Goal: Information Seeking & Learning: Learn about a topic

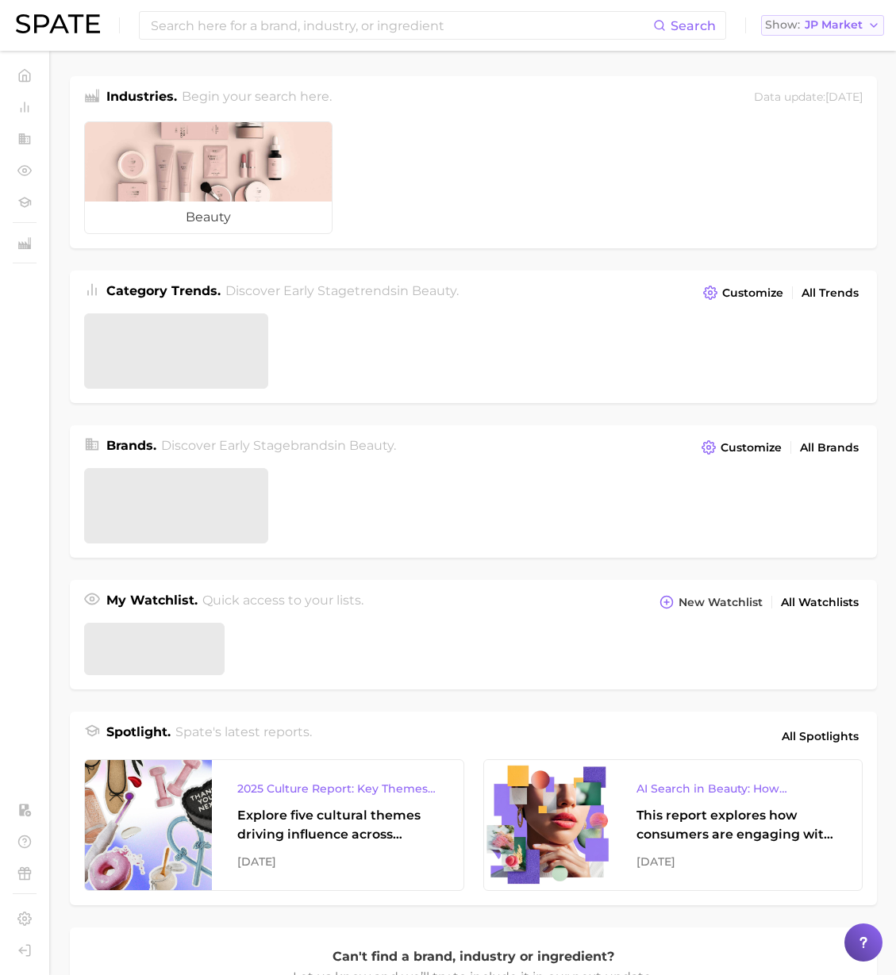
click at [812, 29] on span "JP Market" at bounding box center [833, 25] width 58 height 9
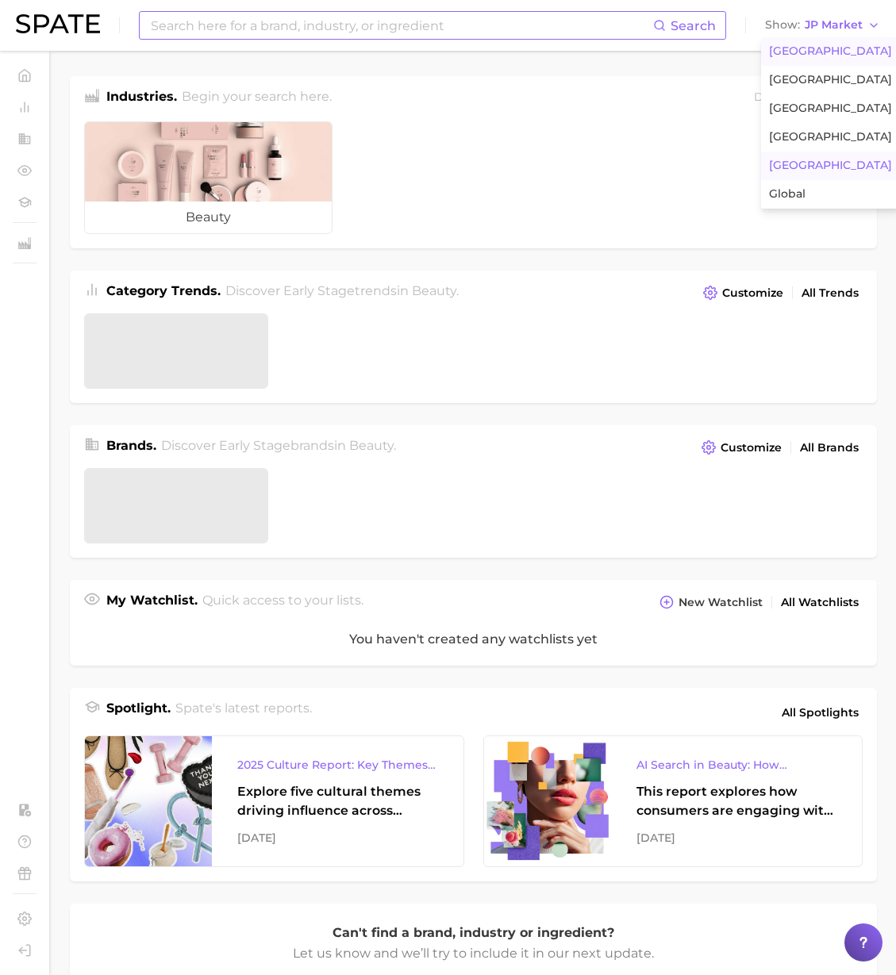
drag, startPoint x: 817, startPoint y: 51, endPoint x: 580, endPoint y: 26, distance: 238.4
click at [816, 51] on span "United States" at bounding box center [830, 50] width 123 height 13
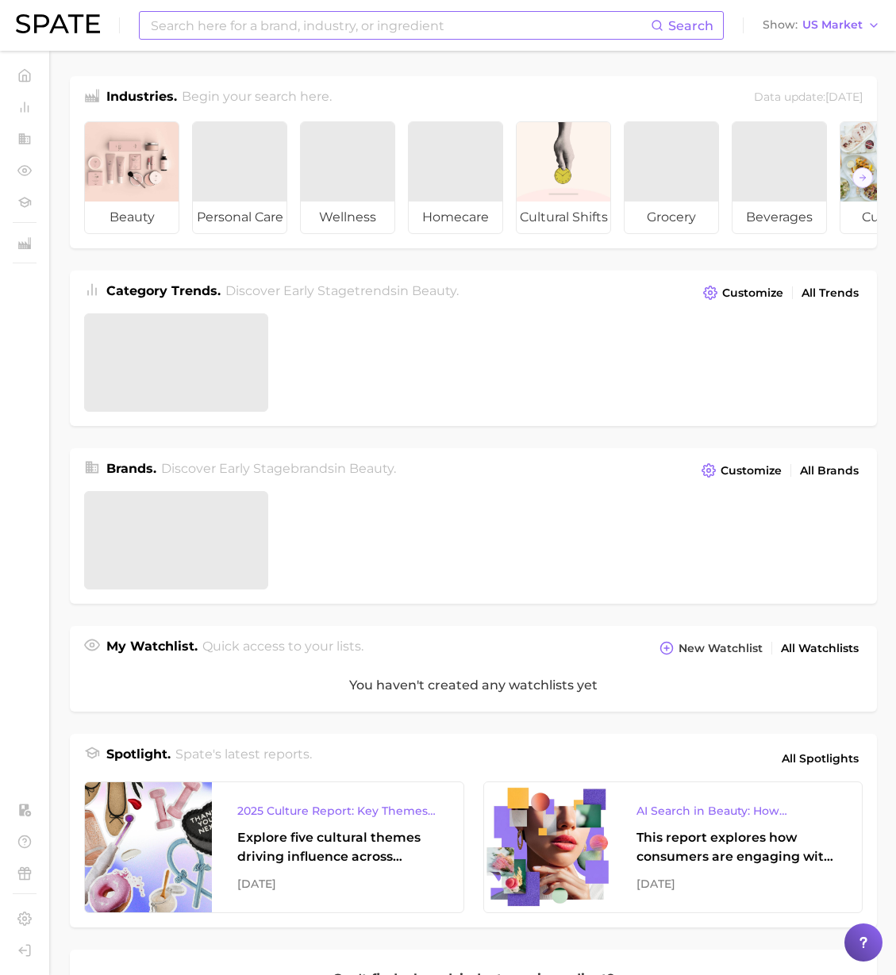
click at [574, 27] on input at bounding box center [399, 25] width 501 height 27
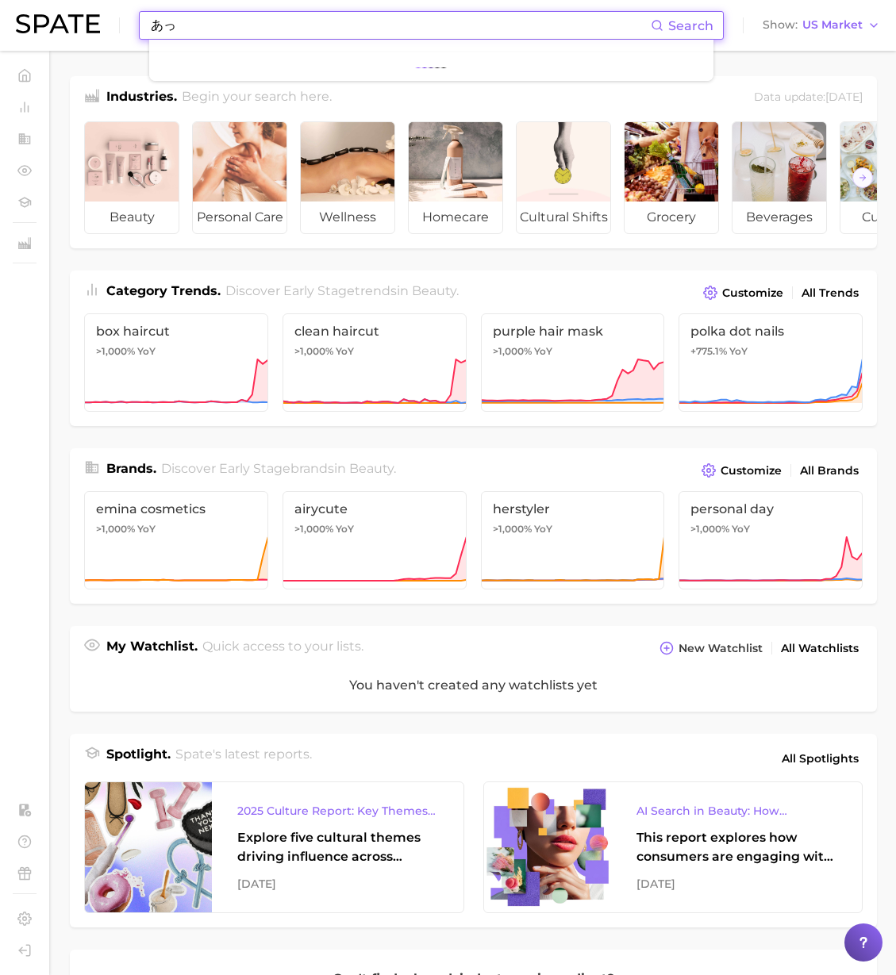
type input "あ"
type input "addiction"
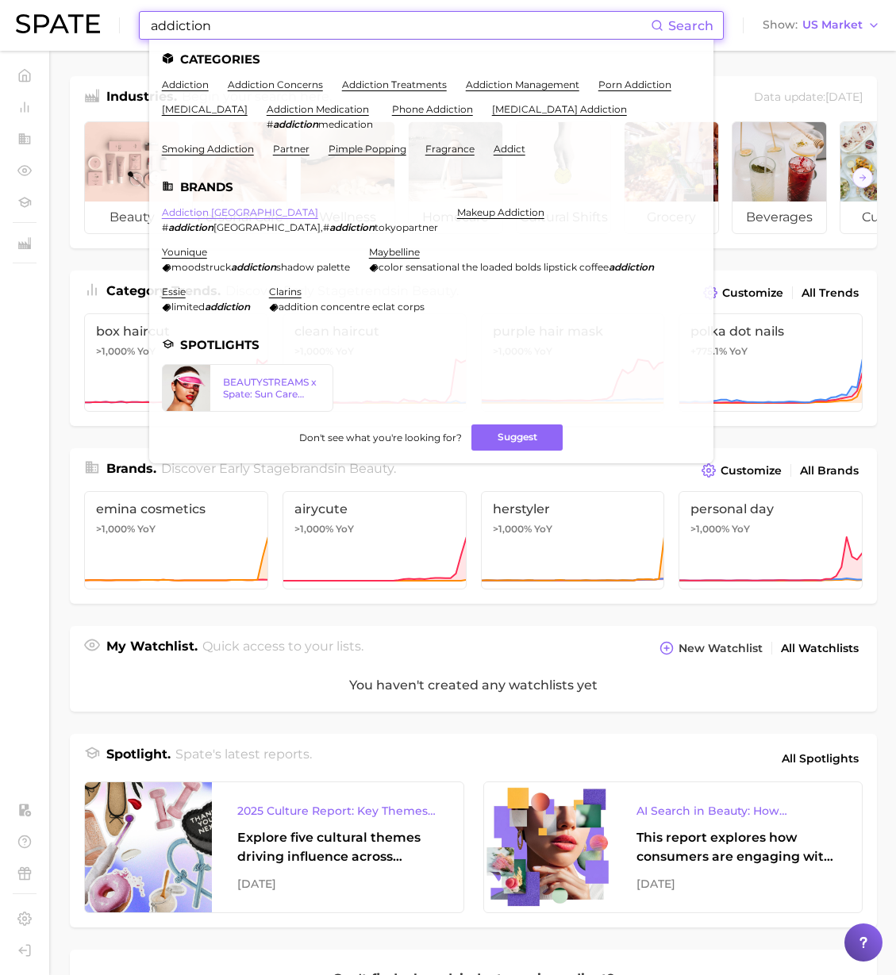
click at [197, 213] on link "addiction tokyo" at bounding box center [240, 212] width 156 height 12
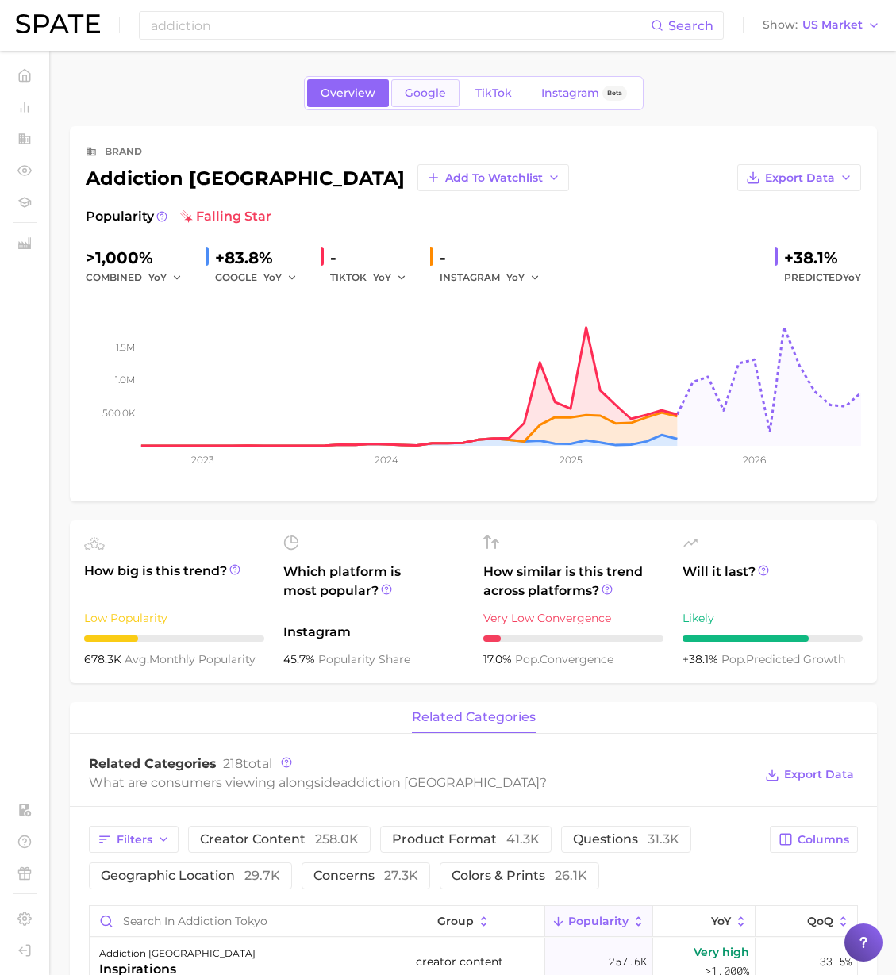
click at [421, 88] on span "Google" at bounding box center [425, 92] width 41 height 13
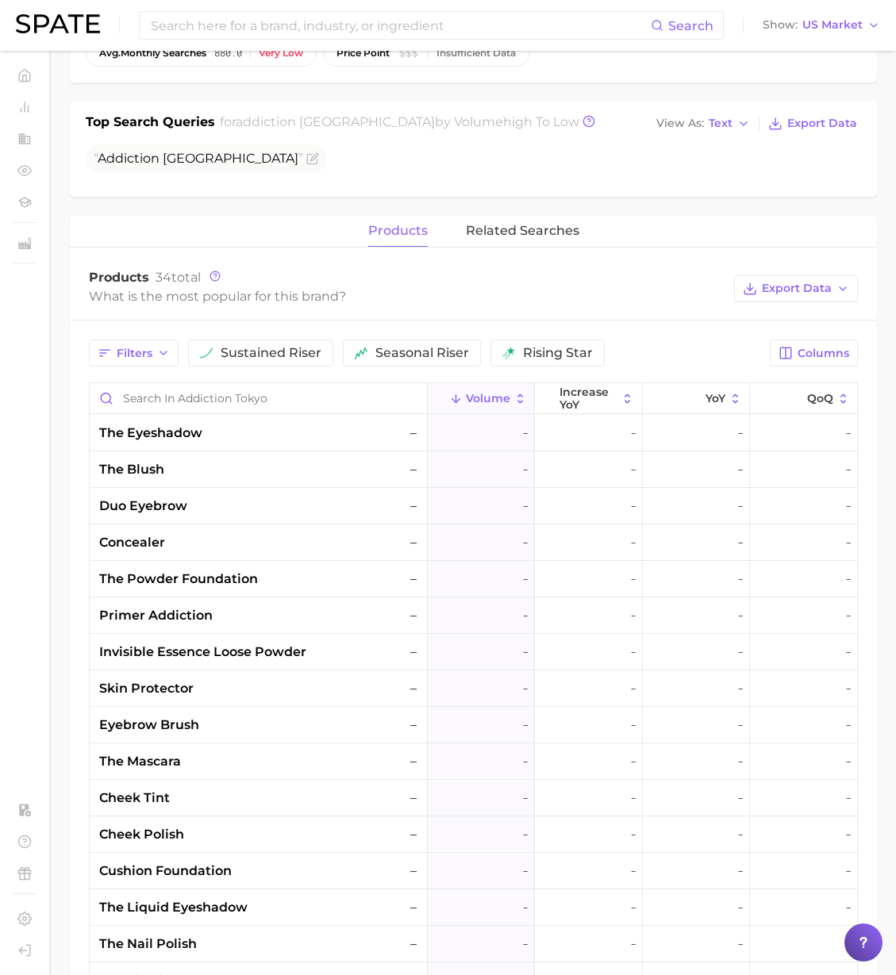
scroll to position [443, 0]
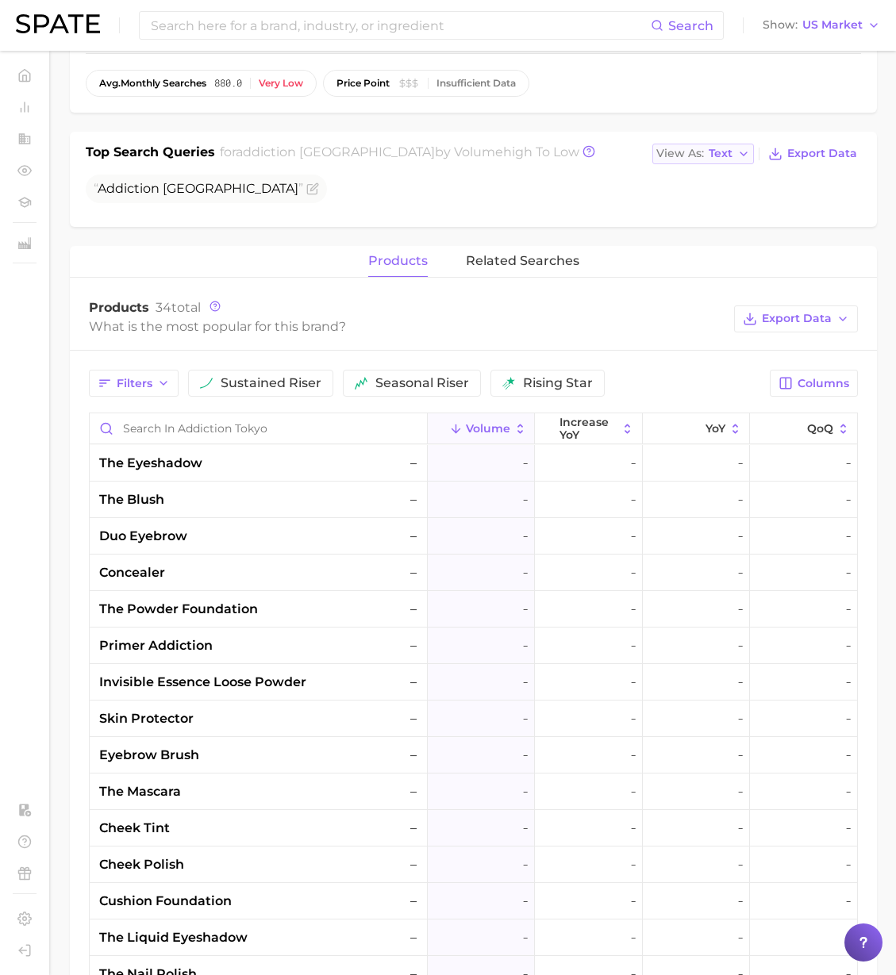
click at [738, 154] on button "View As Text" at bounding box center [703, 154] width 102 height 21
click at [707, 201] on button "Table" at bounding box center [739, 208] width 175 height 29
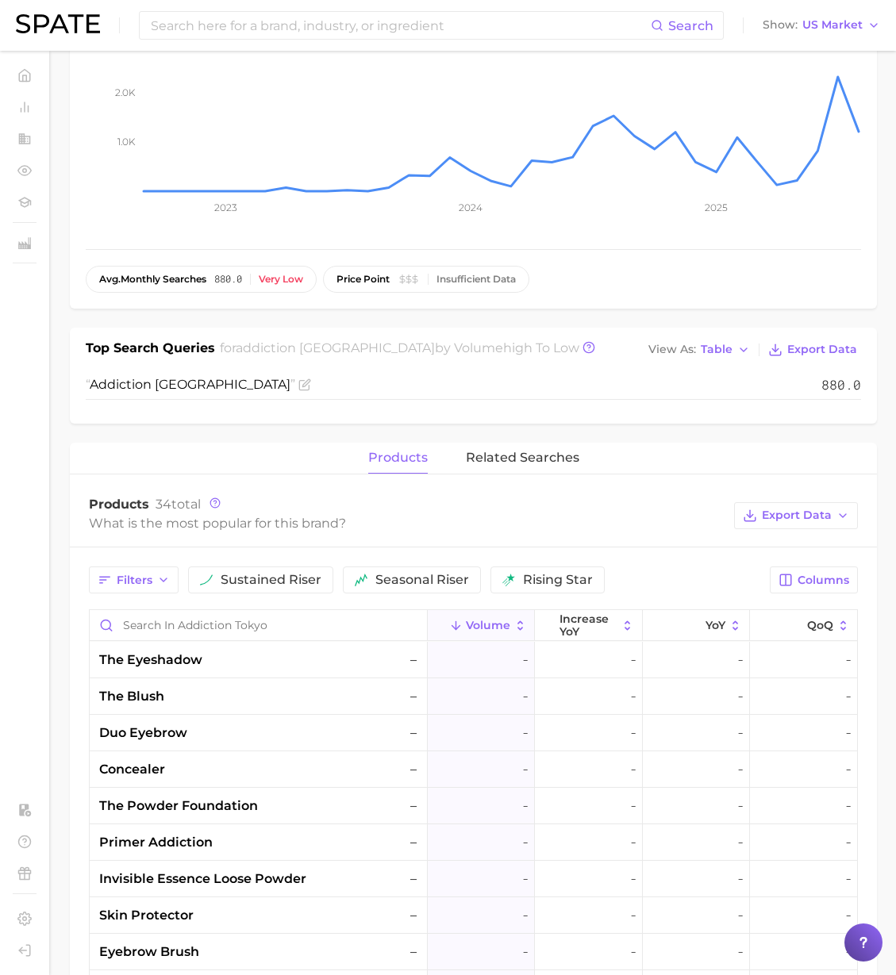
scroll to position [0, 0]
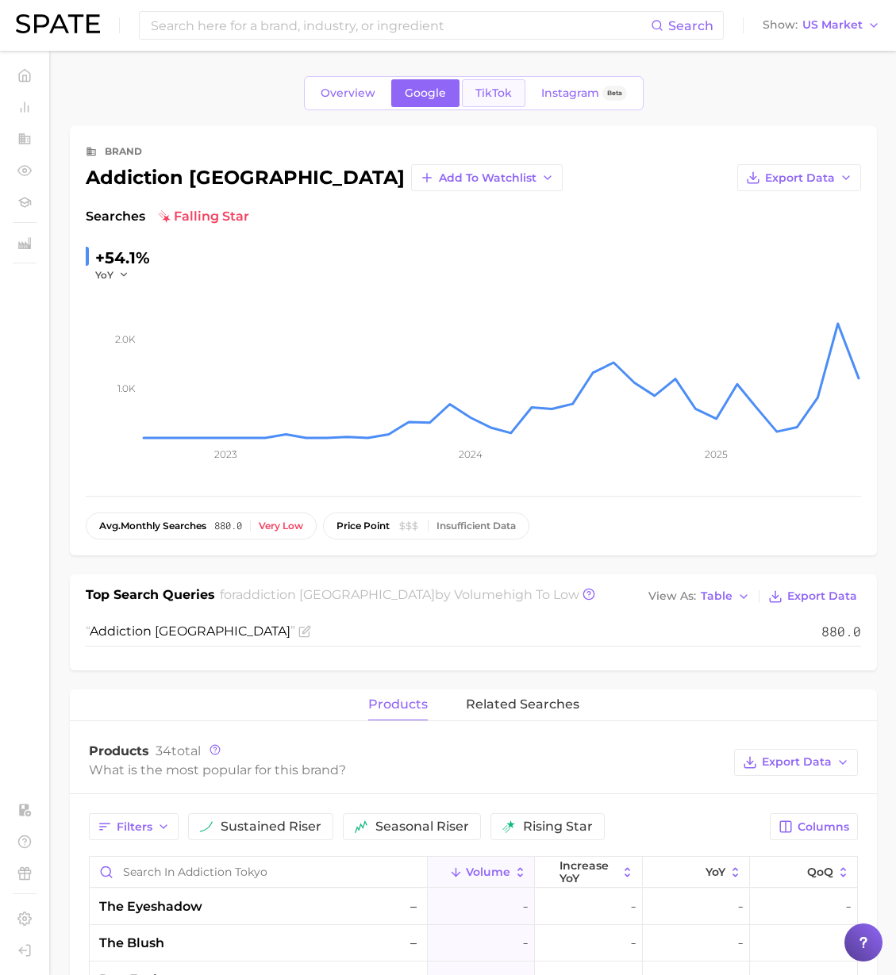
click at [495, 86] on link "TikTok" at bounding box center [493, 93] width 63 height 28
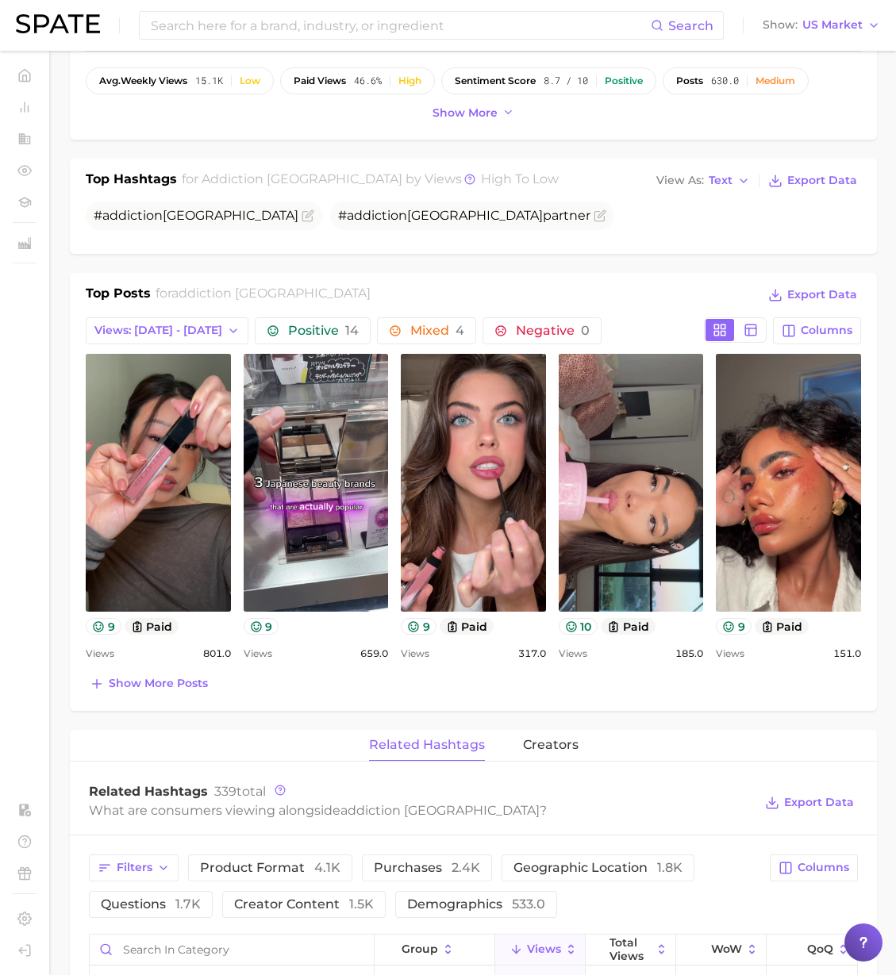
scroll to position [460, 0]
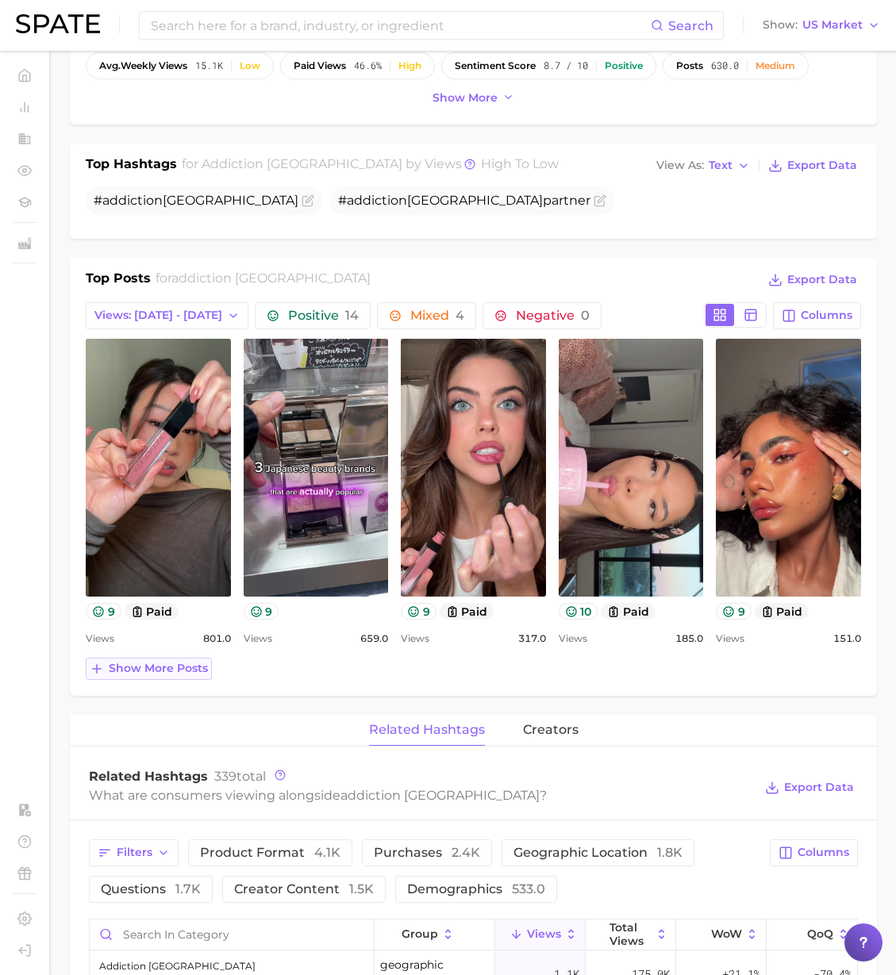
click at [179, 672] on span "Show more posts" at bounding box center [158, 668] width 99 height 13
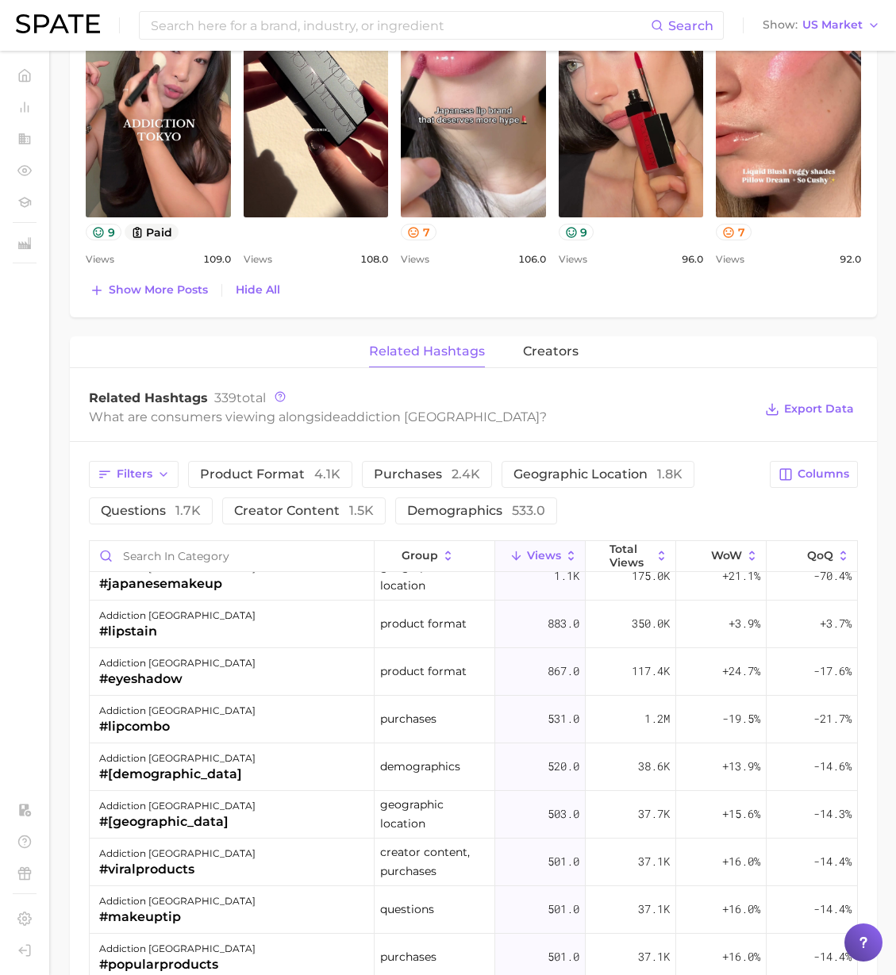
scroll to position [0, 0]
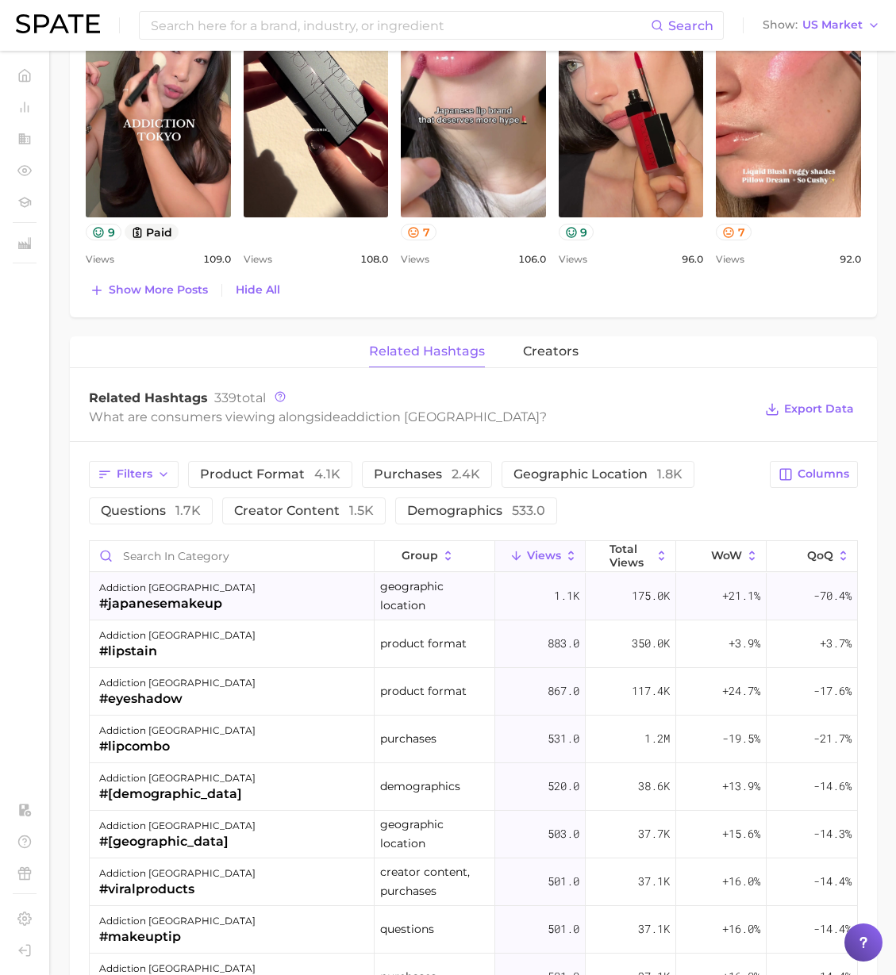
click at [320, 606] on div "addiction tokyo #japanesemakeup" at bounding box center [232, 597] width 285 height 48
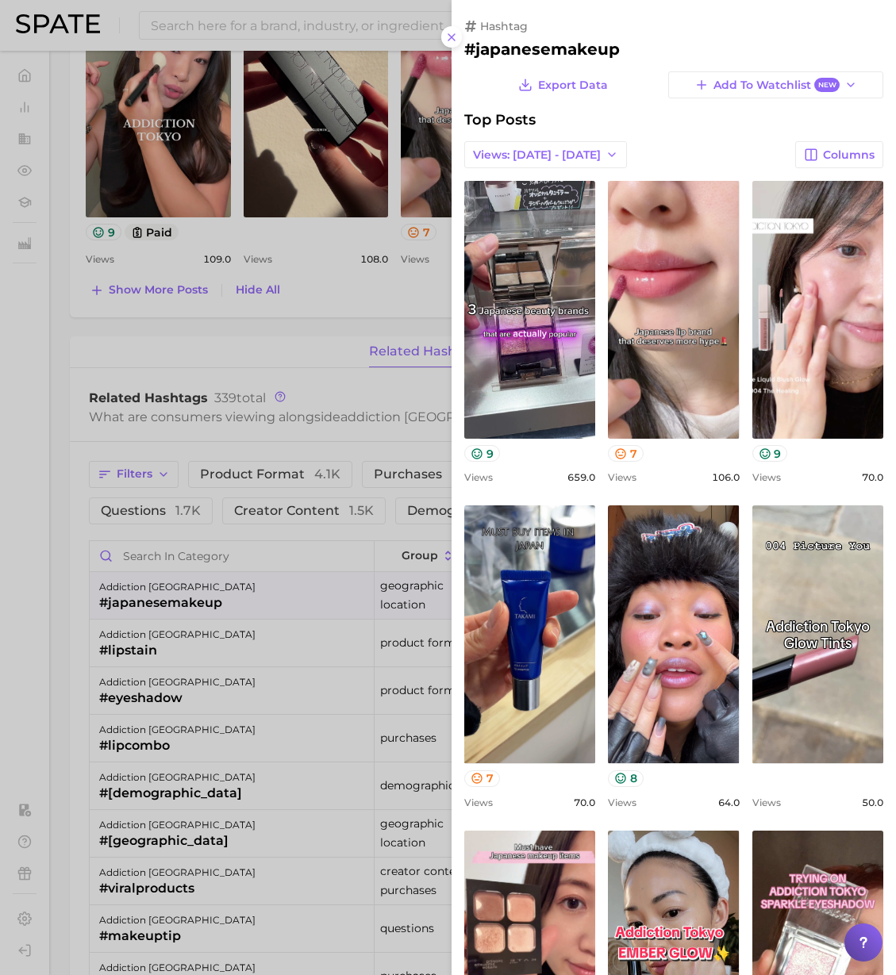
click at [389, 324] on div at bounding box center [448, 487] width 896 height 975
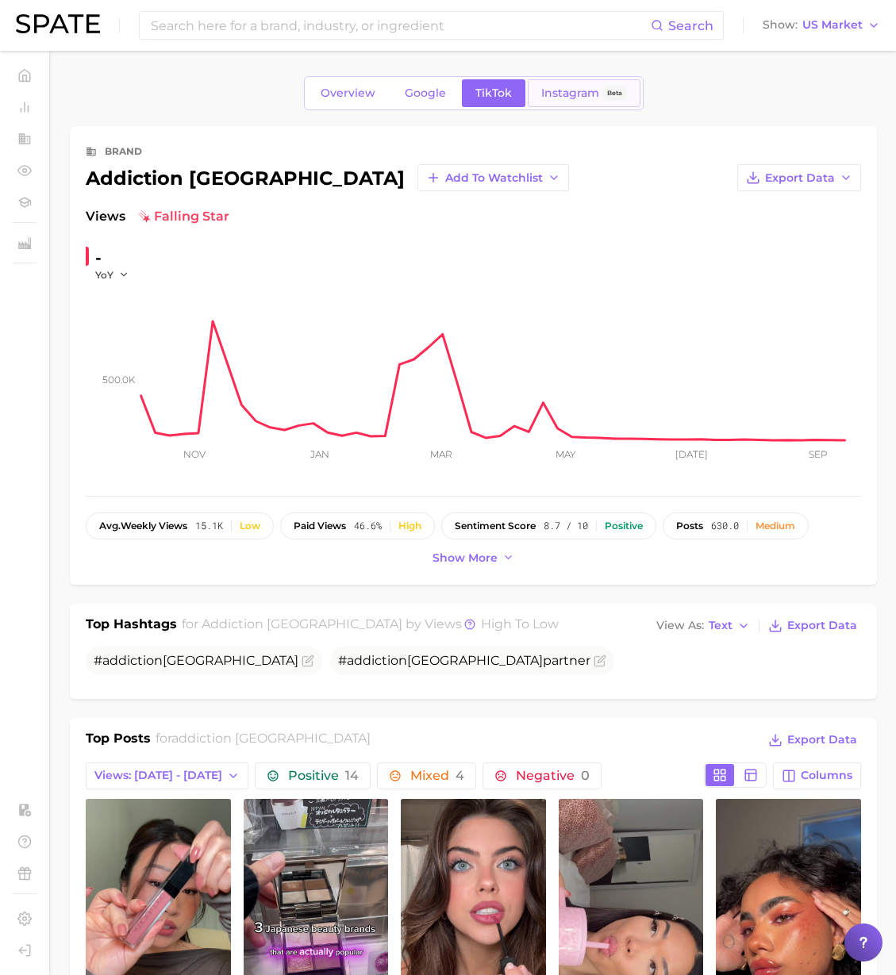
click at [577, 95] on span "Instagram" at bounding box center [570, 92] width 58 height 13
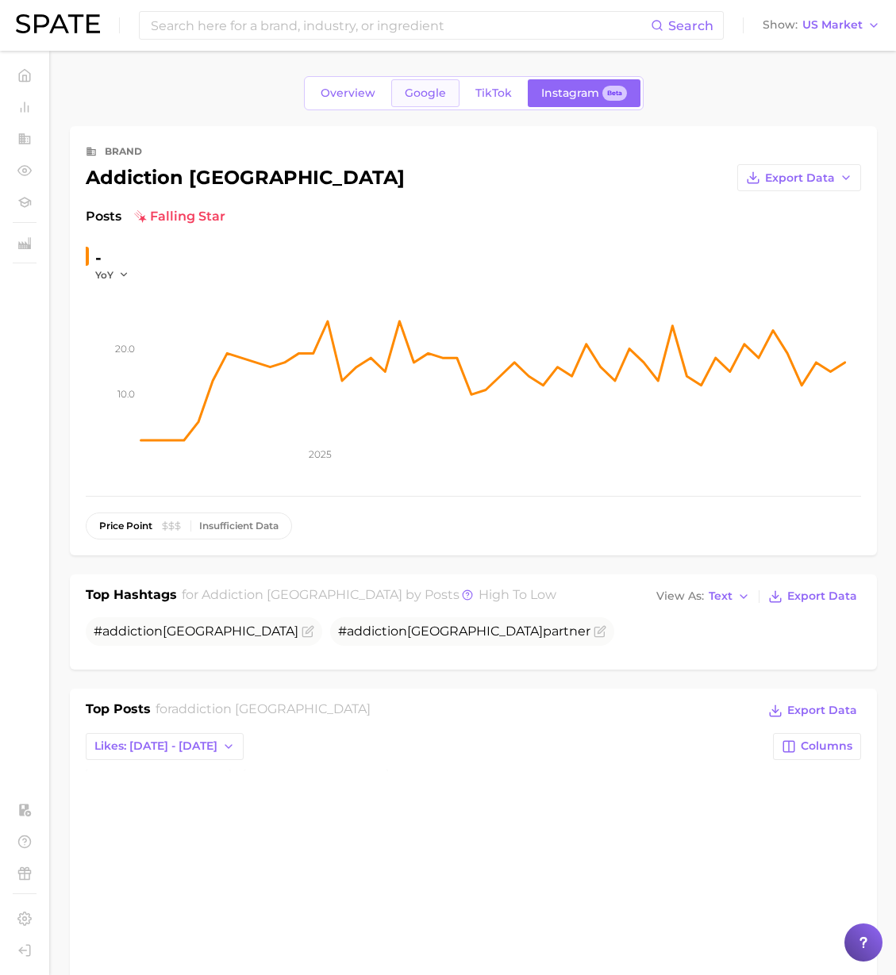
click at [413, 96] on span "Google" at bounding box center [425, 92] width 41 height 13
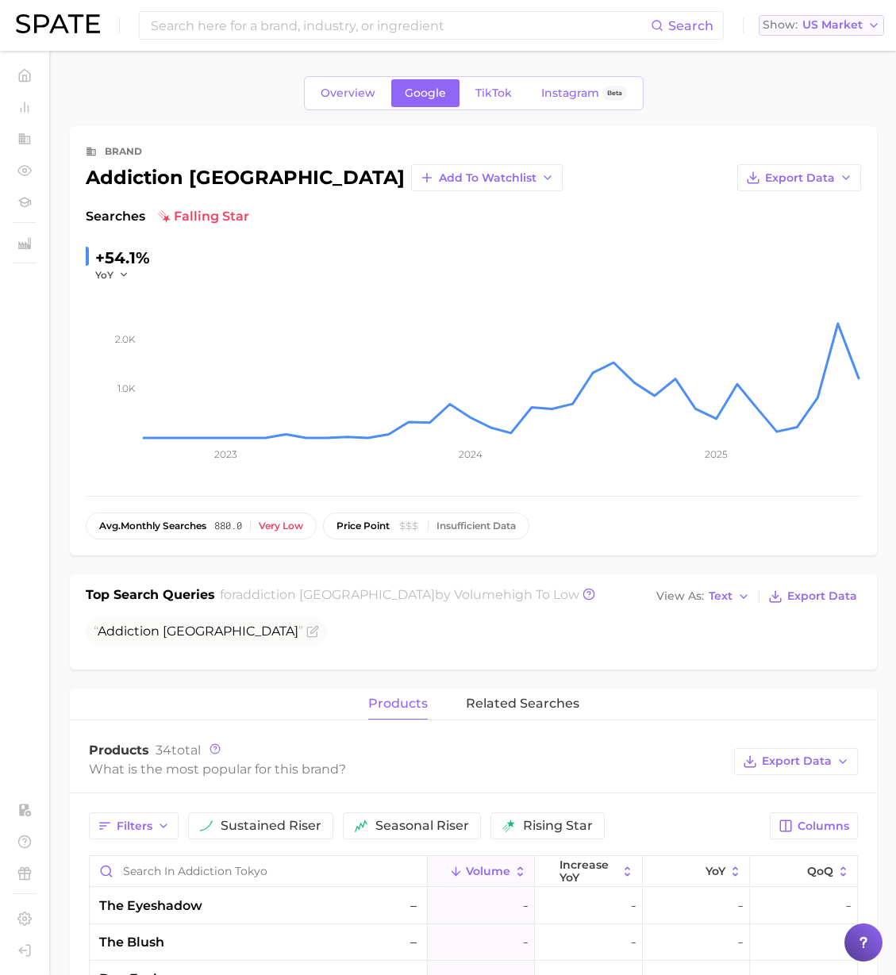
click at [841, 26] on span "US Market" at bounding box center [832, 25] width 60 height 9
click at [790, 167] on span "Japan" at bounding box center [827, 165] width 123 height 13
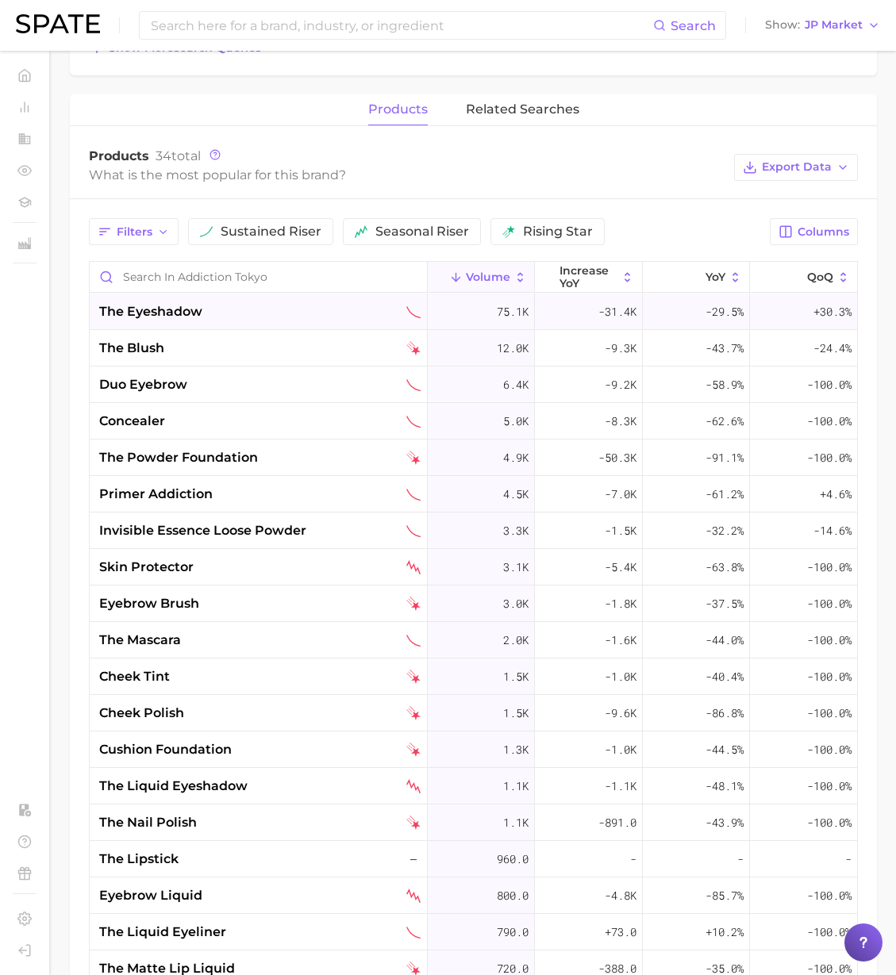
click at [232, 302] on div "the eyeshadow" at bounding box center [259, 311] width 321 height 19
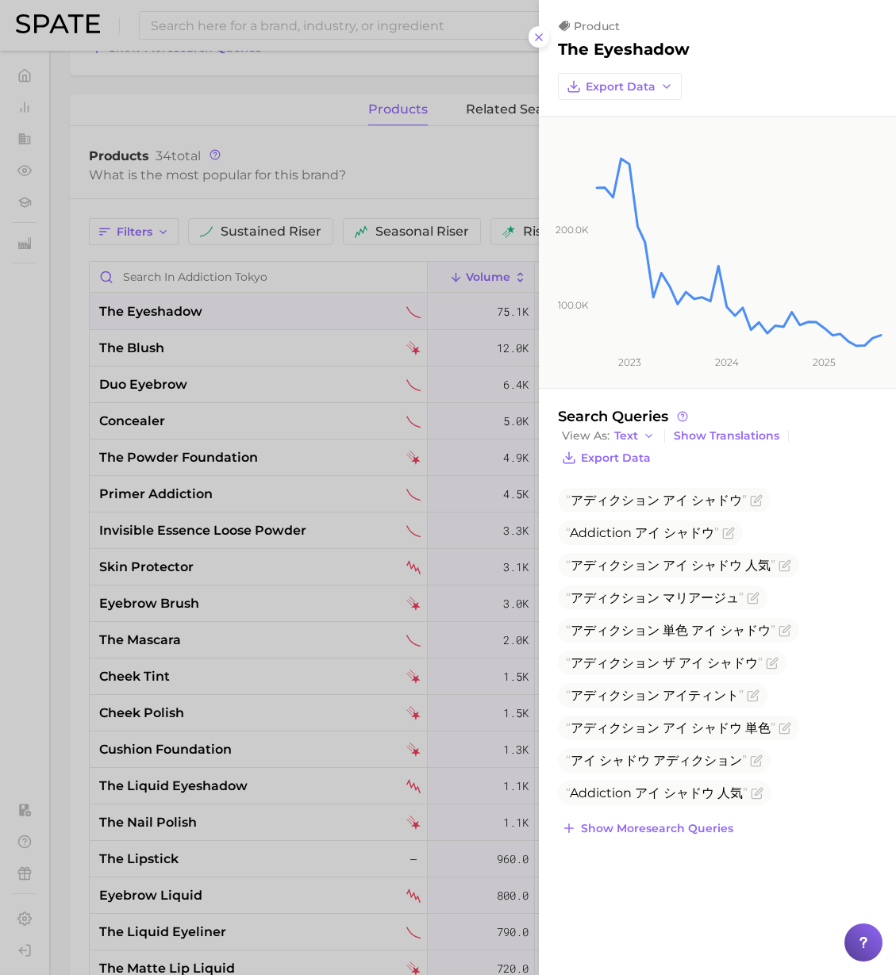
click at [217, 332] on div at bounding box center [448, 487] width 896 height 975
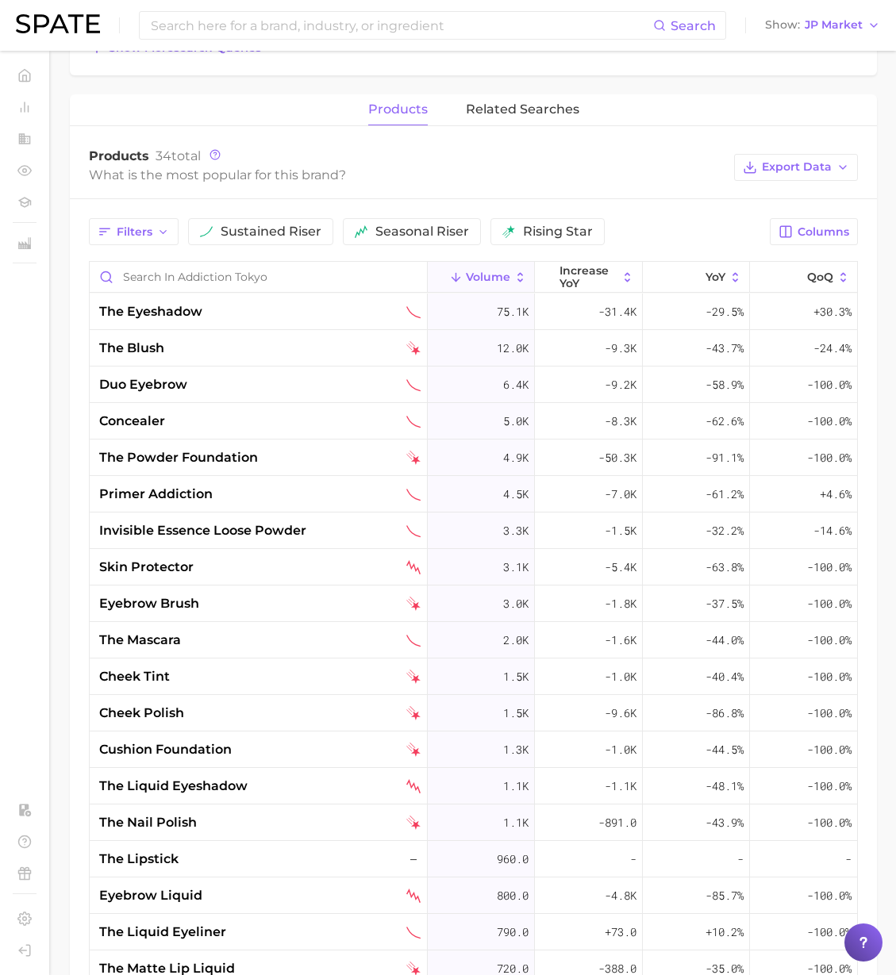
click at [224, 339] on div "the blush" at bounding box center [259, 348] width 321 height 19
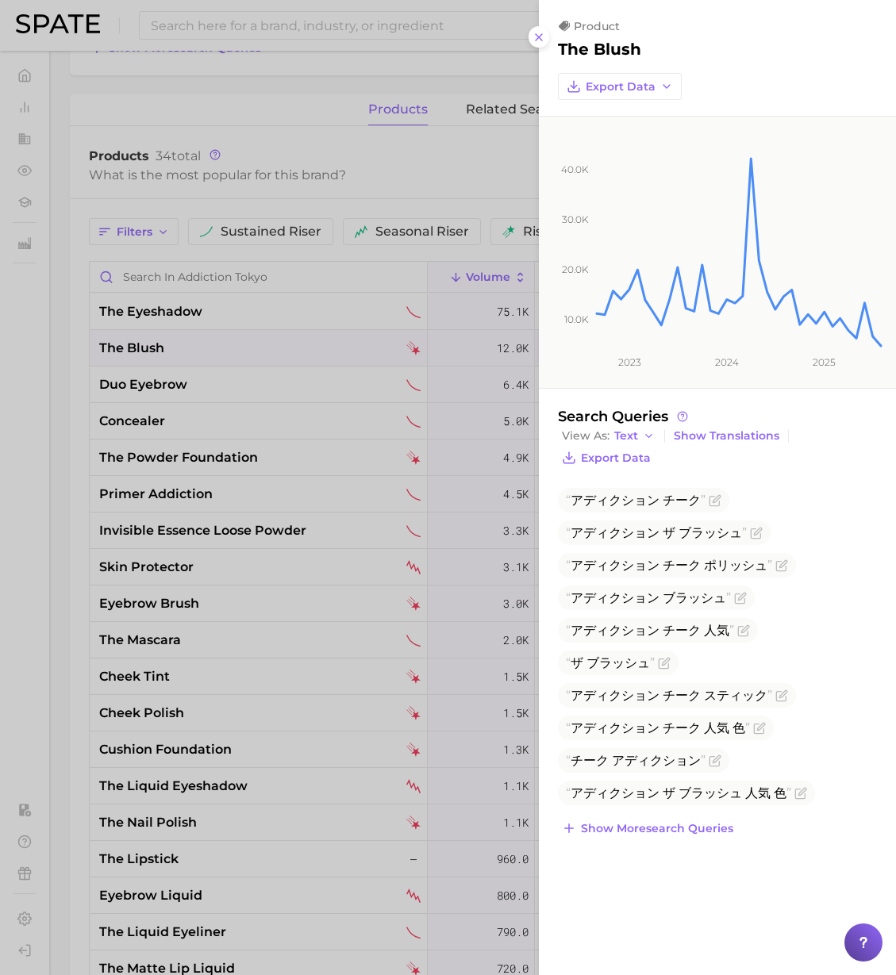
click at [66, 347] on div at bounding box center [448, 487] width 896 height 975
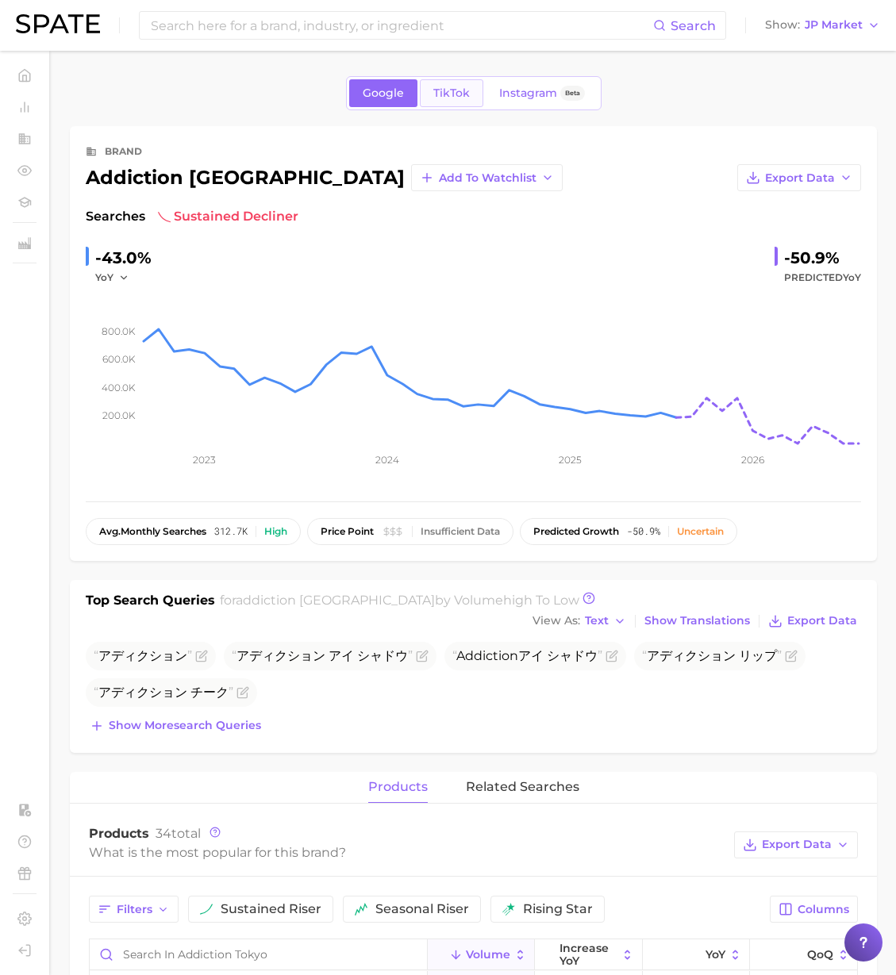
click at [457, 86] on span "TikTok" at bounding box center [451, 92] width 36 height 13
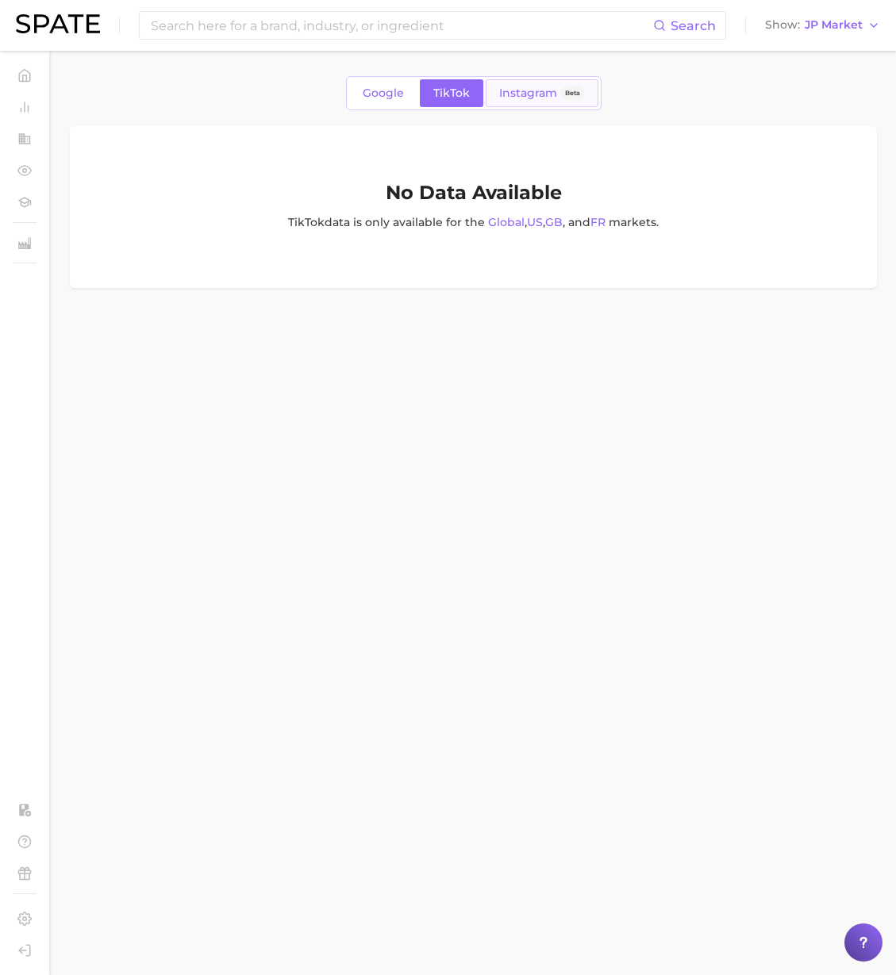
click at [510, 86] on span "Instagram" at bounding box center [528, 92] width 58 height 13
click at [369, 96] on span "Google" at bounding box center [382, 92] width 41 height 13
